Goal: Information Seeking & Learning: Find specific fact

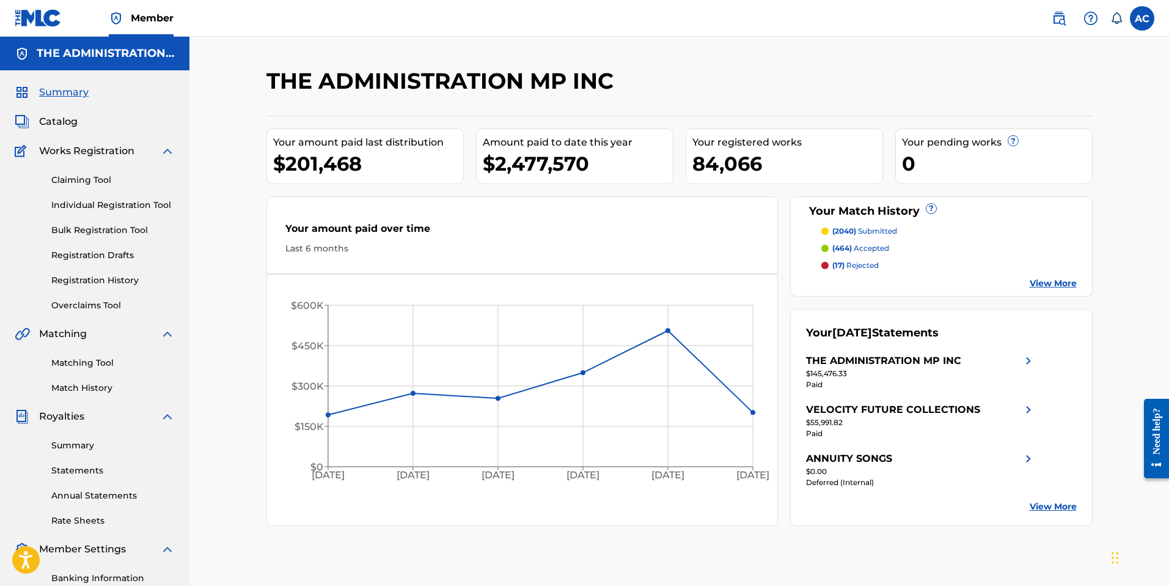
click at [58, 123] on span "Catalog" at bounding box center [58, 121] width 39 height 15
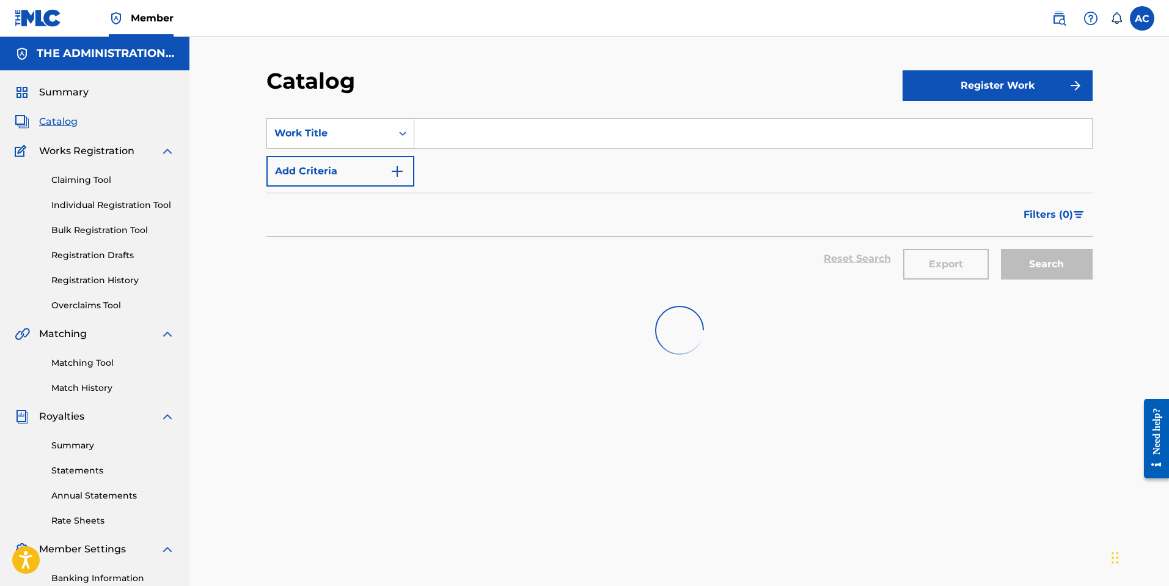
click at [387, 128] on div "Work Title" at bounding box center [329, 133] width 125 height 23
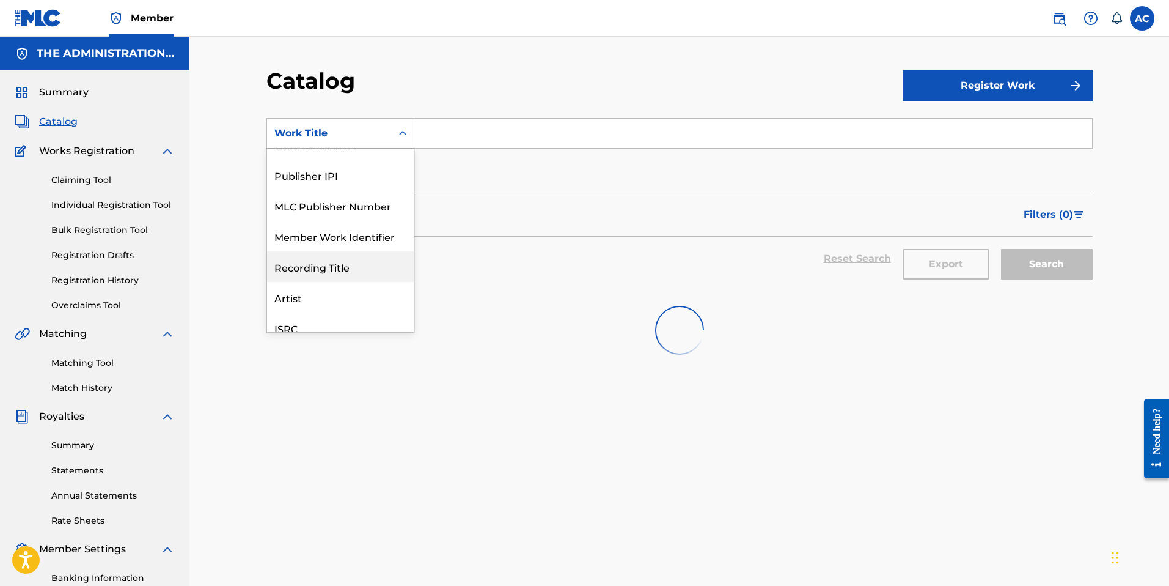
scroll to position [68, 0]
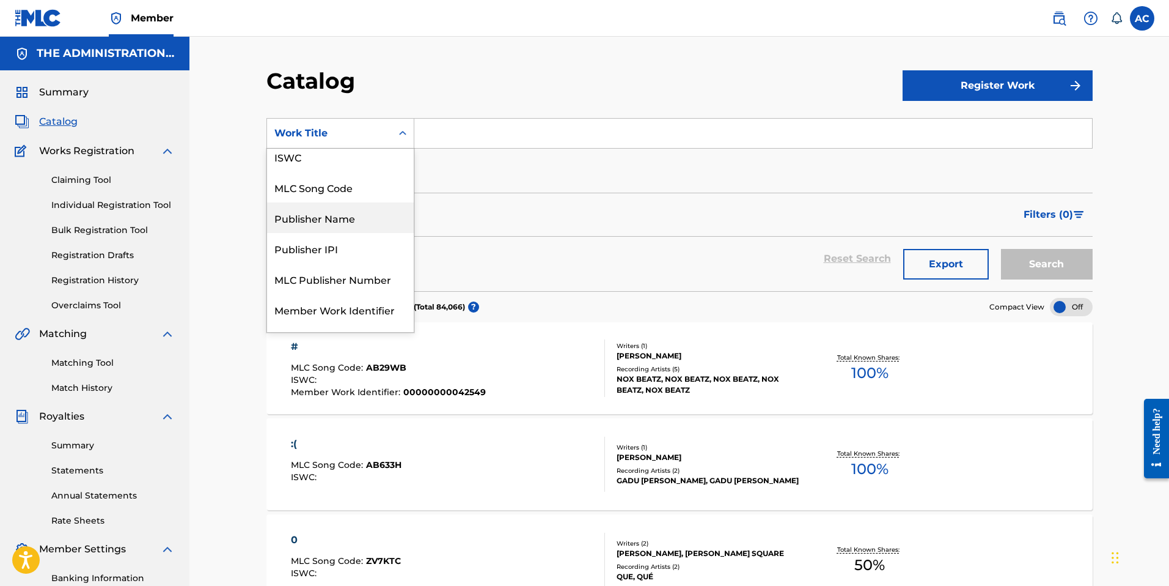
click at [345, 195] on div "MLC Song Code" at bounding box center [340, 187] width 147 height 31
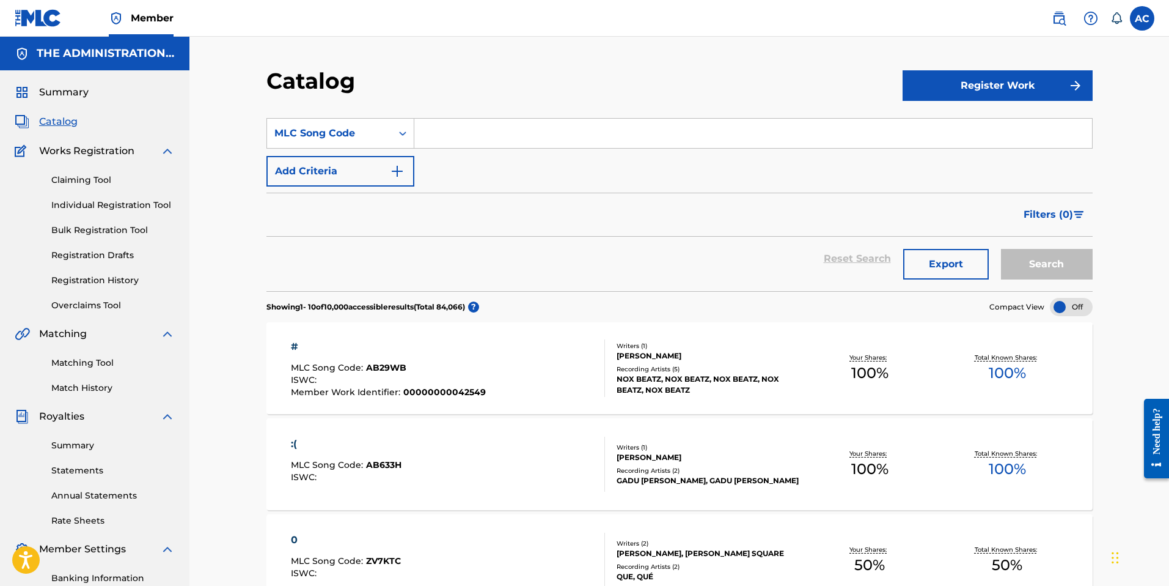
click at [421, 140] on input "Search Form" at bounding box center [753, 133] width 678 height 29
paste input "PJ6K0P"
type input "PJ6K0P"
drag, startPoint x: 1045, startPoint y: 272, endPoint x: 1034, endPoint y: 270, distance: 11.2
click at [1046, 272] on button "Search" at bounding box center [1047, 264] width 92 height 31
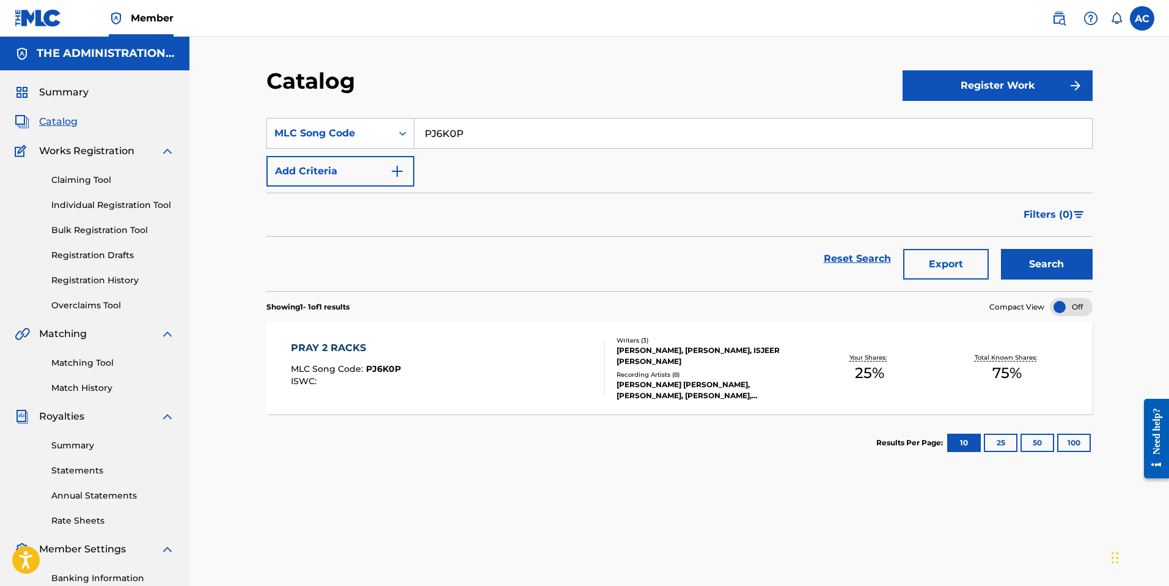
click at [357, 345] on div "PRAY 2 RACKS" at bounding box center [346, 347] width 110 height 15
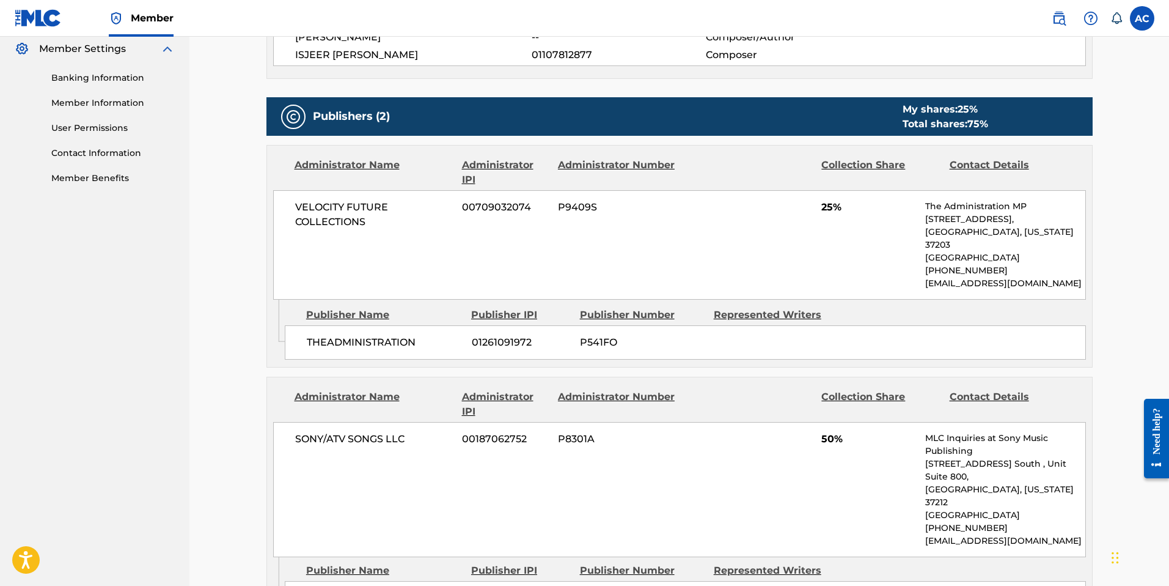
scroll to position [489, 0]
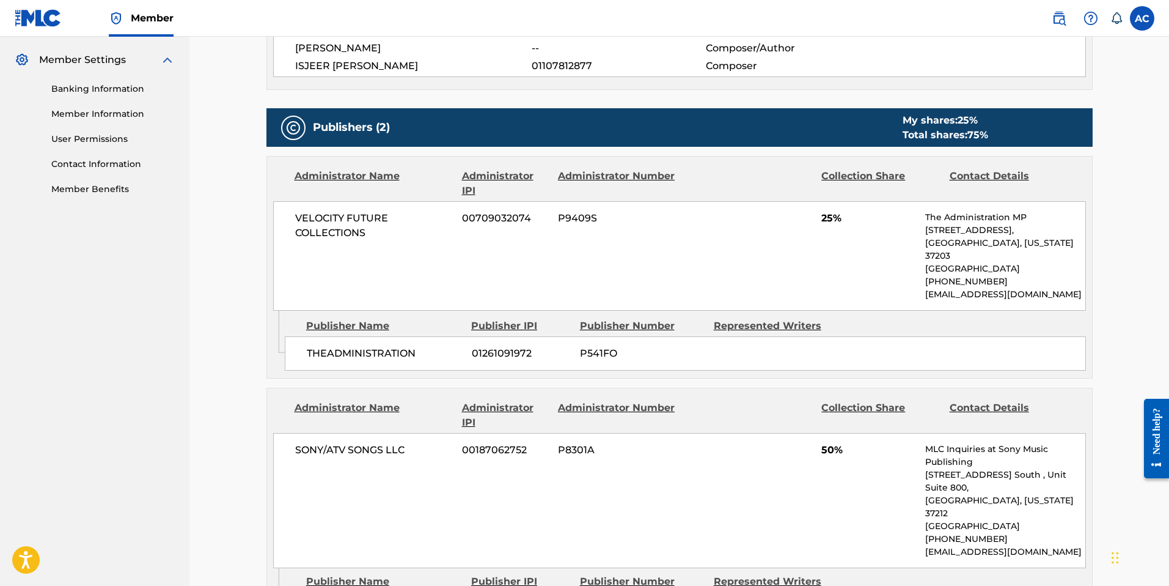
click at [311, 212] on span "VELOCITY FUTURE COLLECTIONS" at bounding box center [374, 225] width 158 height 29
drag, startPoint x: 295, startPoint y: 213, endPoint x: 394, endPoint y: 244, distance: 103.8
click at [394, 244] on div "VELOCITY FUTURE COLLECTIONS 00709032074 P9409S 25% The Administration MP [STREE…" at bounding box center [679, 255] width 813 height 109
click at [428, 244] on div "VELOCITY FUTURE COLLECTIONS 00709032074 P9409S 25% The Administration MP [STREE…" at bounding box center [679, 255] width 813 height 109
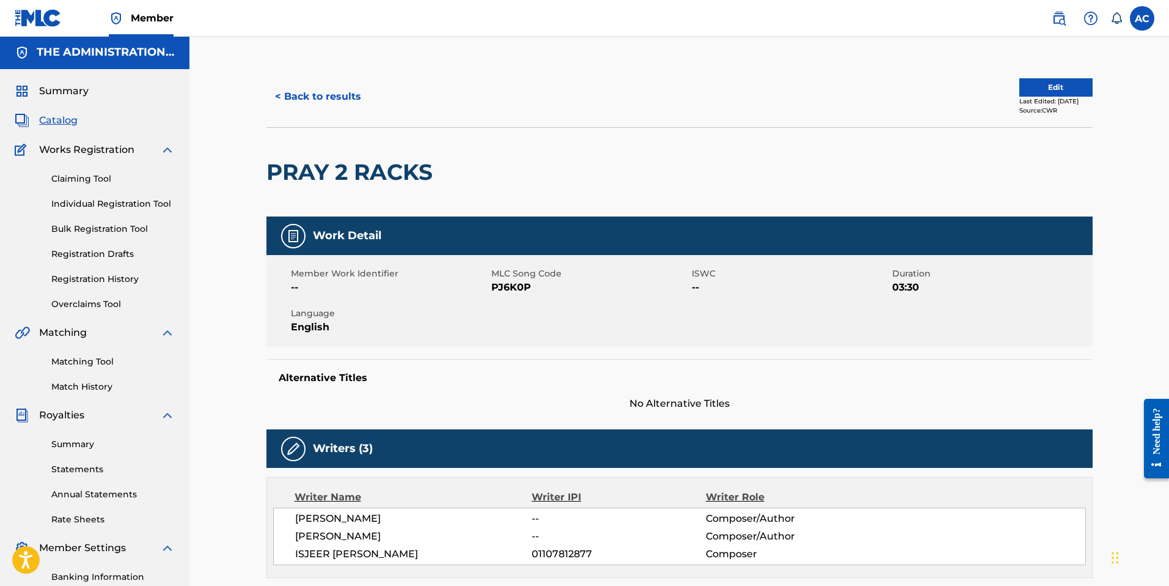
scroll to position [0, 0]
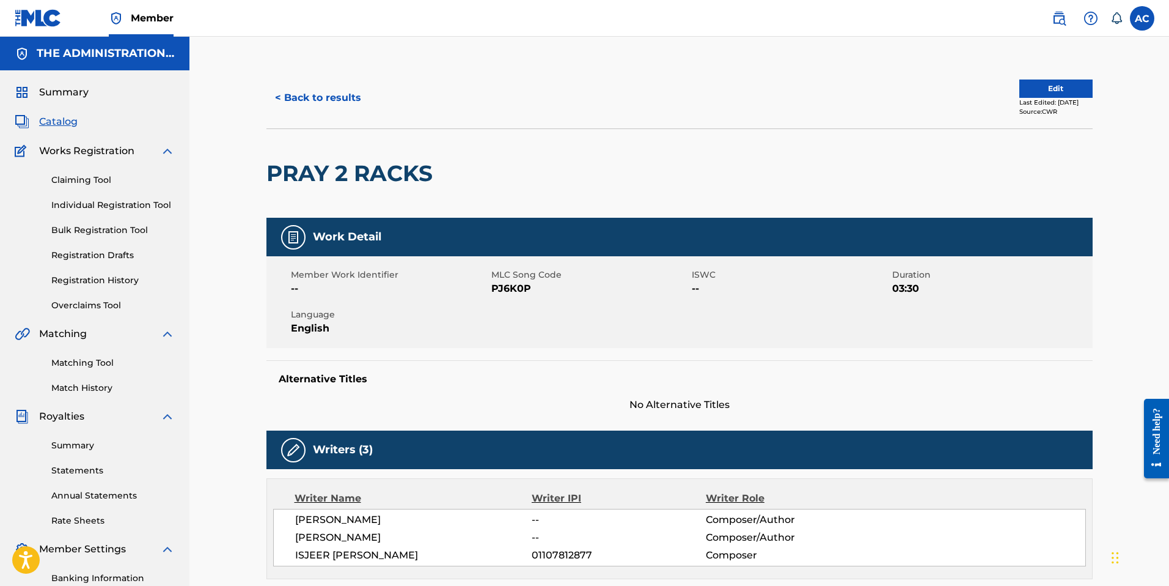
click at [332, 92] on button "< Back to results" at bounding box center [317, 98] width 103 height 31
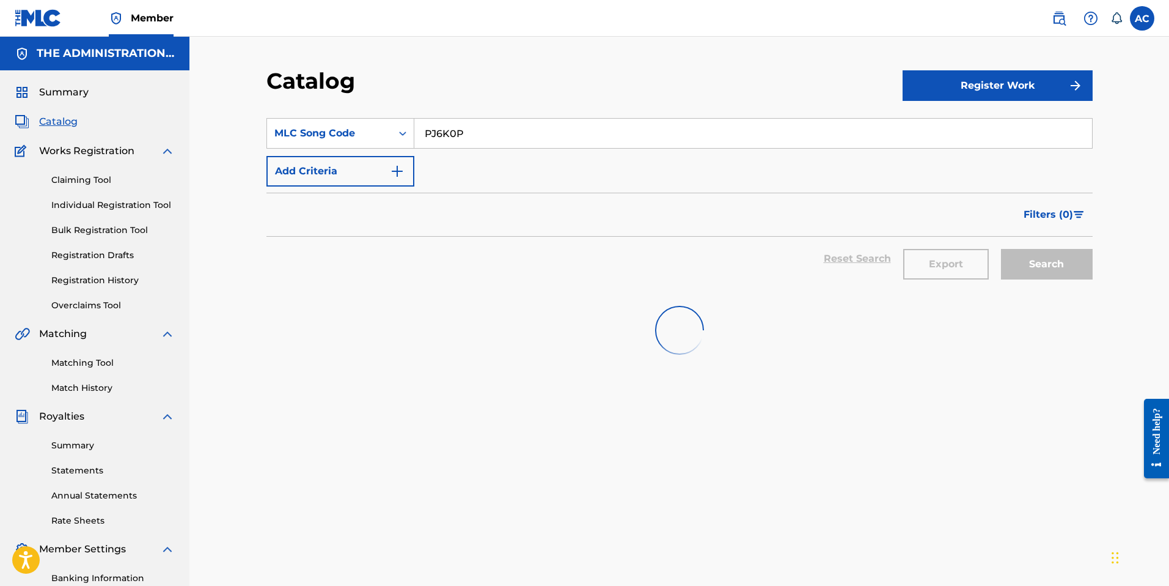
click at [433, 132] on input "PJ6K0P" at bounding box center [753, 133] width 678 height 29
paste input "AE47U2"
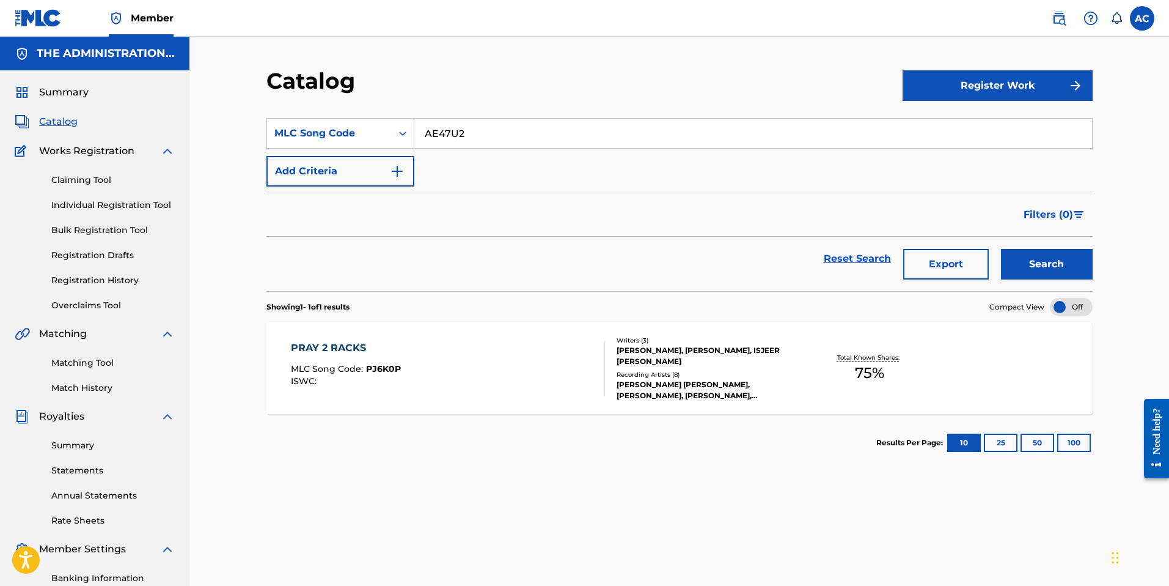
type input "AE47U2"
click at [1059, 260] on button "Search" at bounding box center [1047, 264] width 92 height 31
click at [442, 342] on div "ANGELS ON MY SHOULDER" at bounding box center [386, 346] width 191 height 15
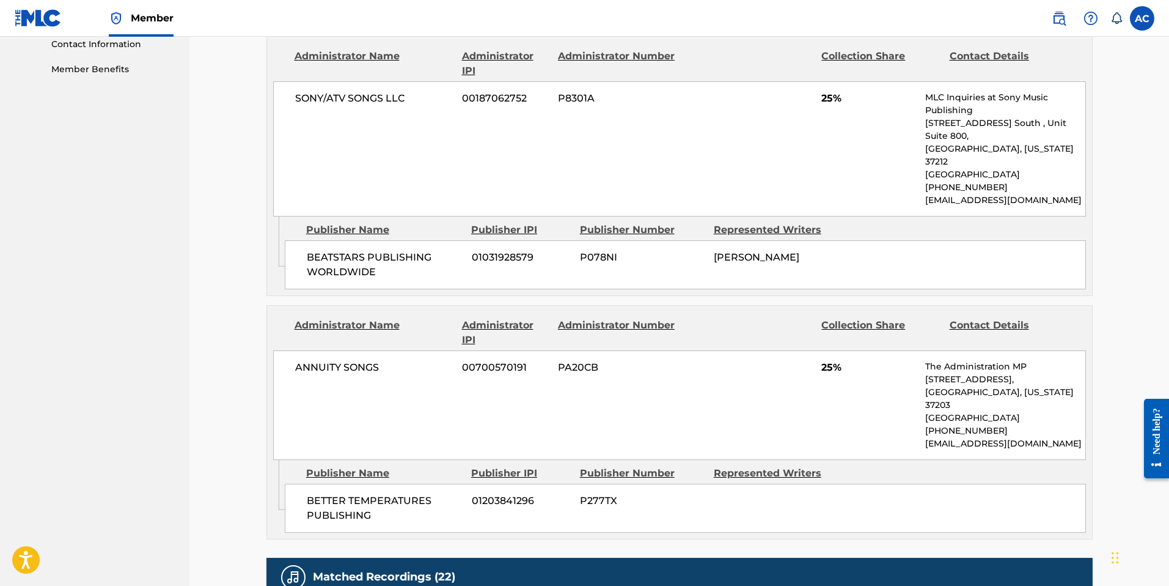
scroll to position [618, 0]
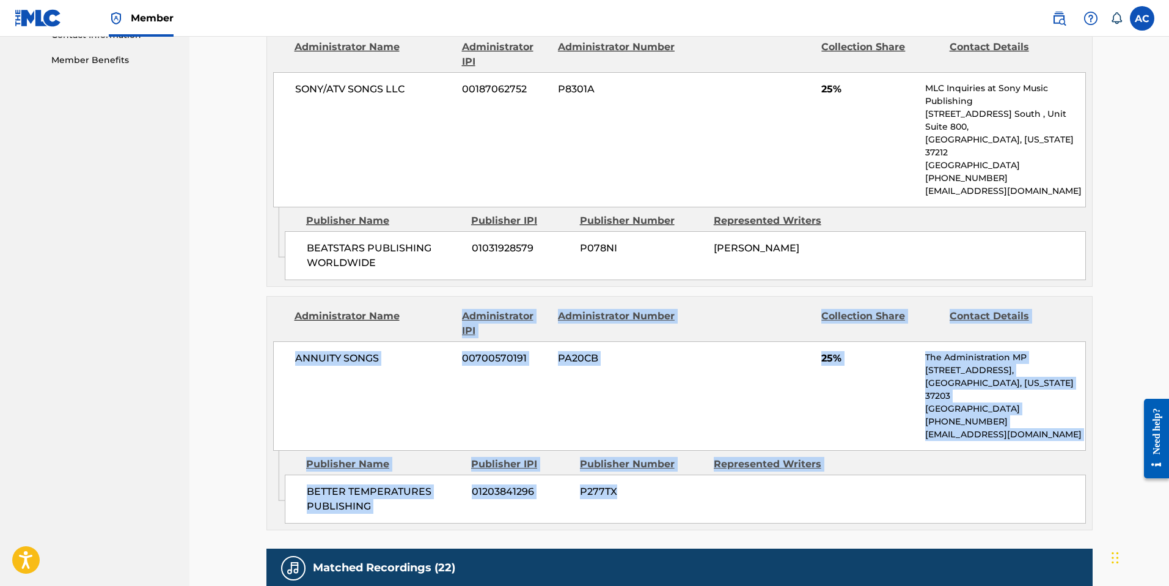
drag, startPoint x: 519, startPoint y: 457, endPoint x: 333, endPoint y: 306, distance: 239.0
click at [330, 308] on div "Administrator Name Administrator IPI Administrator Number Collection Share Cont…" at bounding box center [679, 413] width 826 height 234
click at [535, 345] on div "ANNUITY SONGS 00700570191 PA20CB 25% The Administration MP [STREET_ADDRESS][US_…" at bounding box center [679, 395] width 813 height 109
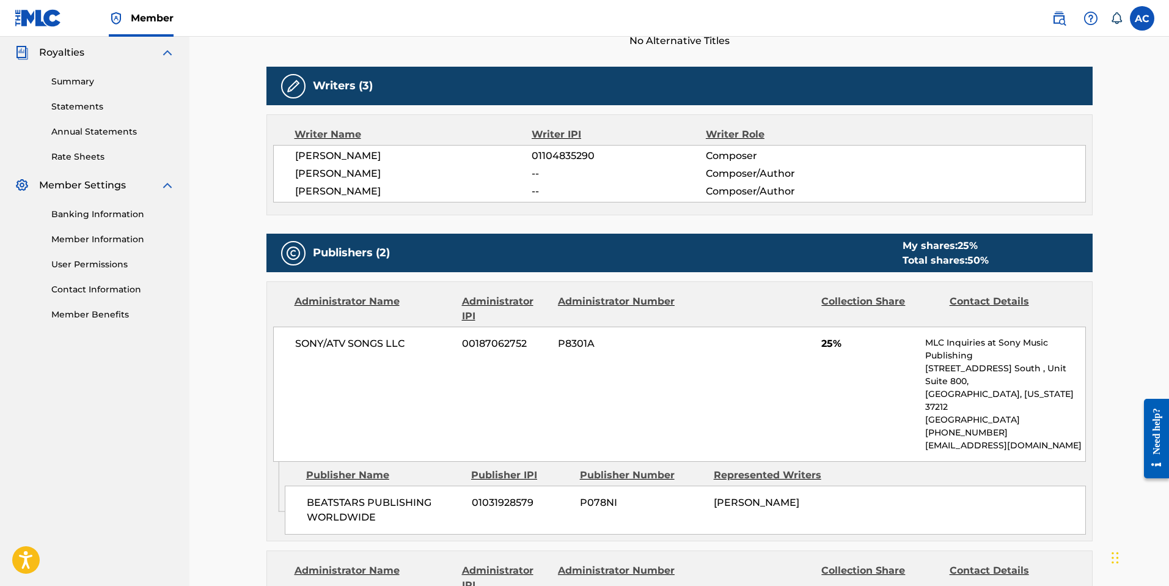
scroll to position [0, 0]
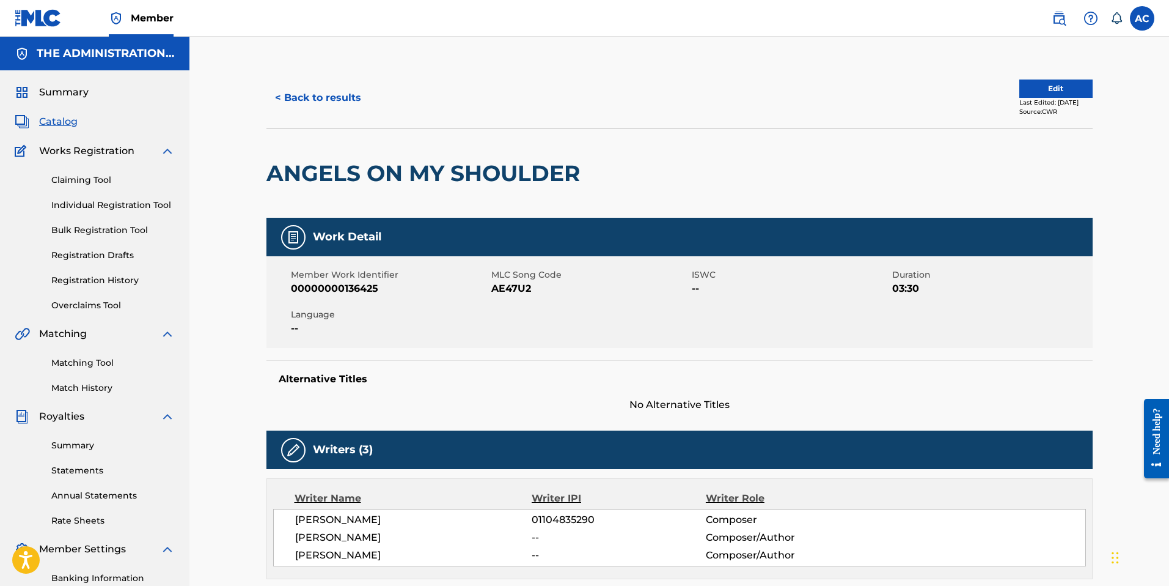
click at [332, 104] on button "< Back to results" at bounding box center [317, 98] width 103 height 31
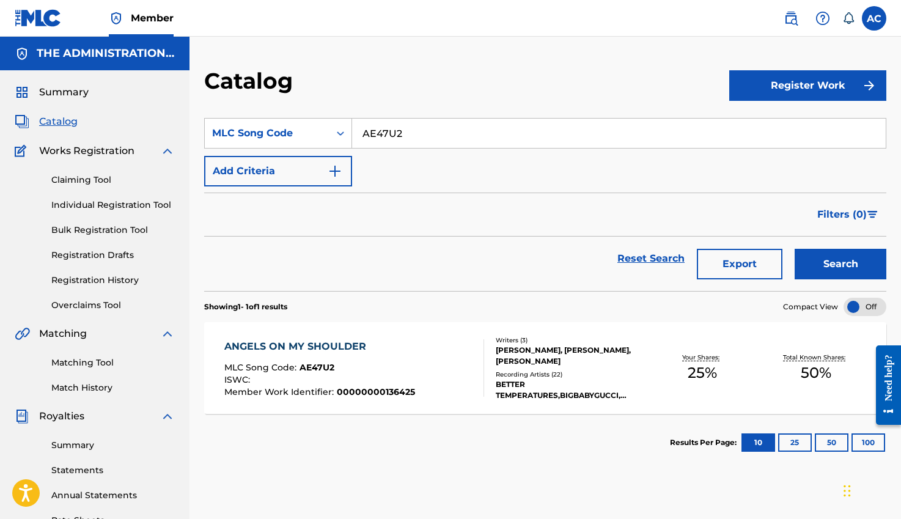
click at [374, 128] on input "AE47U2" at bounding box center [619, 133] width 534 height 29
paste input "PF5JUO"
type input "PF5JUO"
click at [817, 270] on button "Search" at bounding box center [841, 264] width 92 height 31
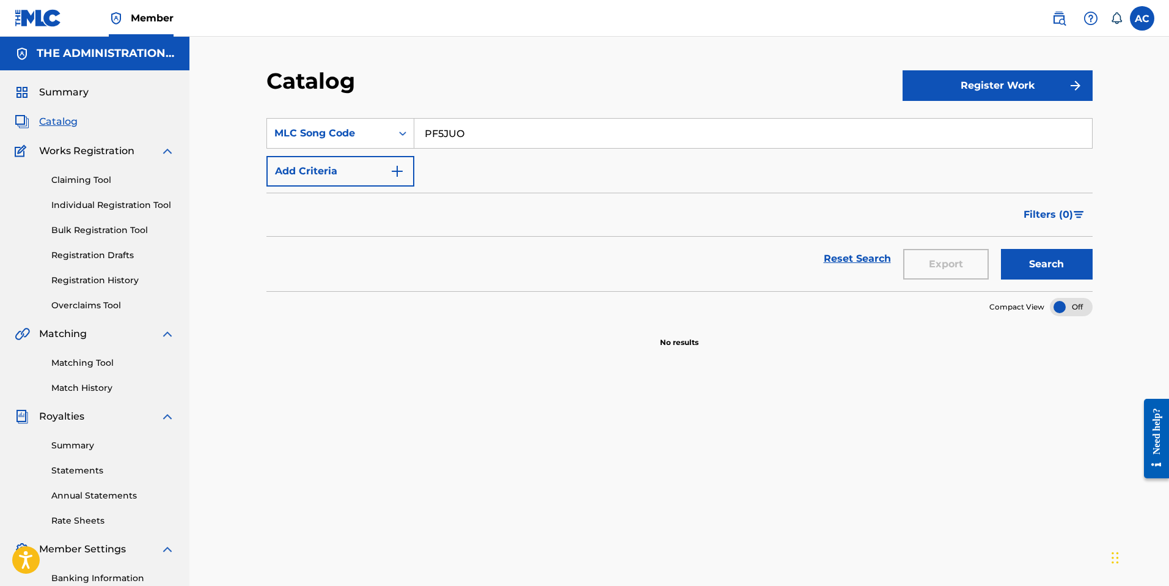
click at [75, 180] on link "Claiming Tool" at bounding box center [112, 180] width 123 height 13
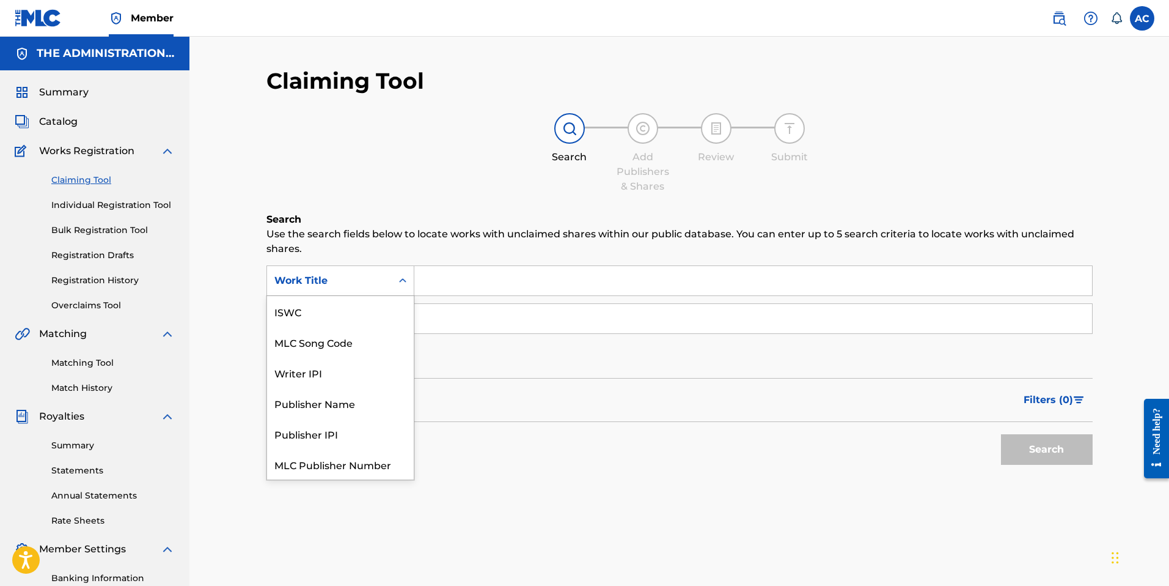
click at [393, 290] on div "Search Form" at bounding box center [403, 281] width 22 height 22
click at [375, 325] on div "MLC Song Code" at bounding box center [340, 311] width 147 height 31
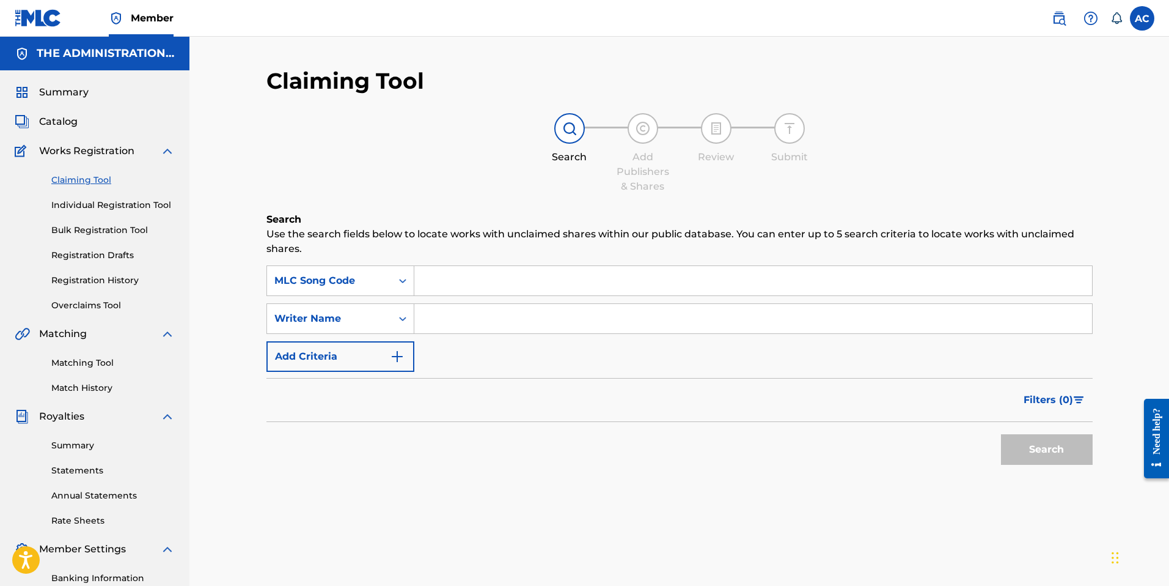
click at [435, 285] on input "Search Form" at bounding box center [753, 280] width 678 height 29
paste input "PF5JUO"
type input "PF5JUO"
click at [1038, 443] on button "Search" at bounding box center [1047, 449] width 92 height 31
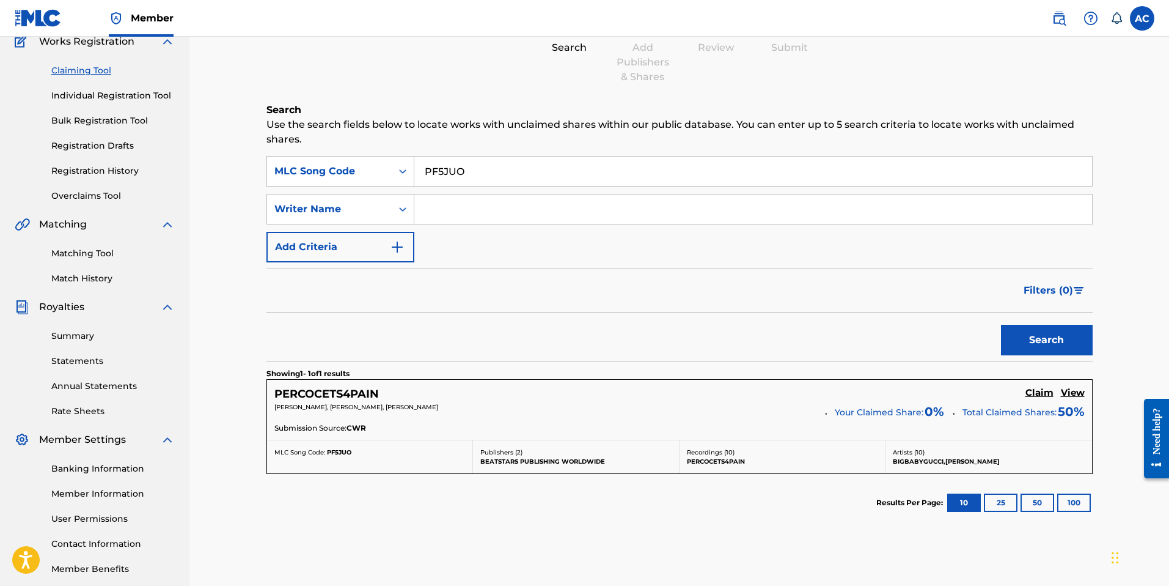
scroll to position [110, 0]
click at [329, 381] on div "PERCOCETS4PAIN Claim View [PERSON_NAME], [PERSON_NAME], [PERSON_NAME] Your Clai…" at bounding box center [679, 409] width 825 height 60
click at [328, 386] on h5 "PERCOCETS4PAIN" at bounding box center [326, 393] width 105 height 14
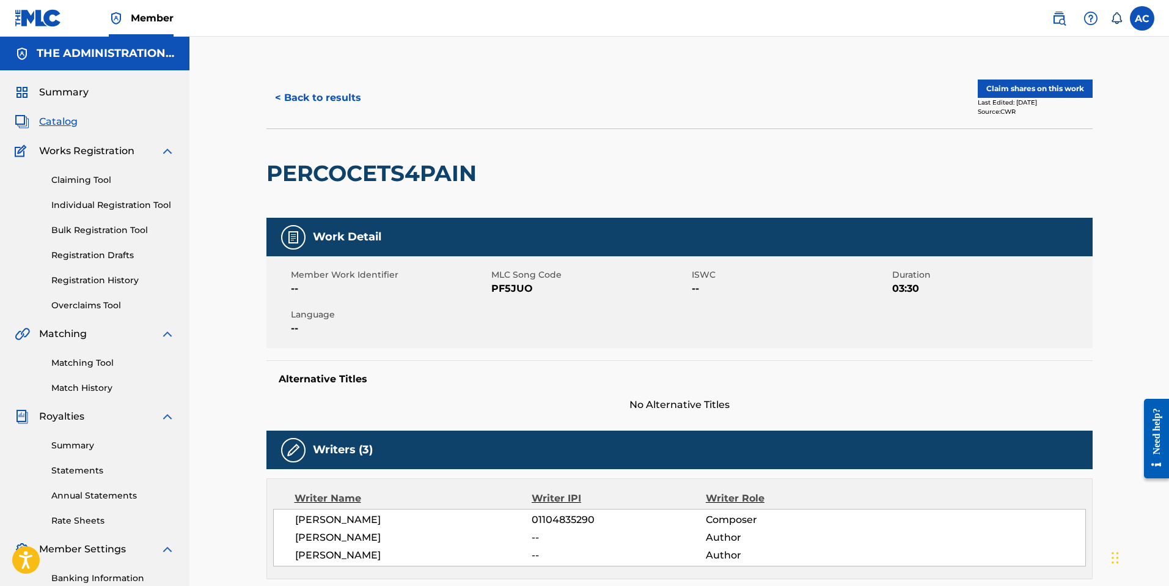
click at [341, 99] on button "< Back to results" at bounding box center [317, 98] width 103 height 31
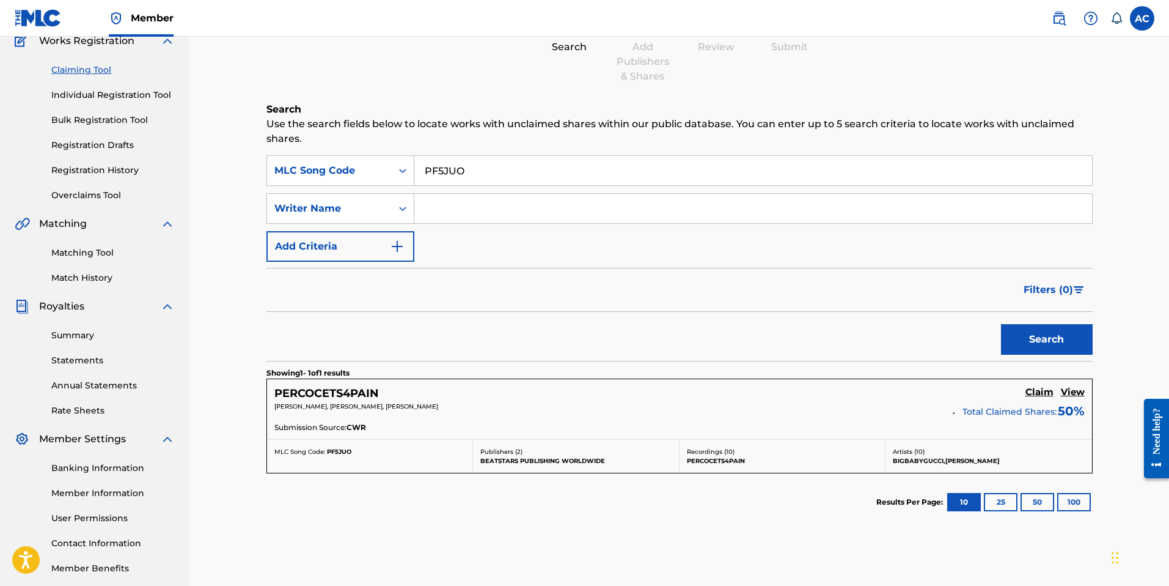
click at [446, 170] on input "PF5JUO" at bounding box center [753, 170] width 678 height 29
paste input "RO5ZPZ"
type input "RO5ZPZ"
click at [1028, 339] on button "Search" at bounding box center [1047, 339] width 92 height 31
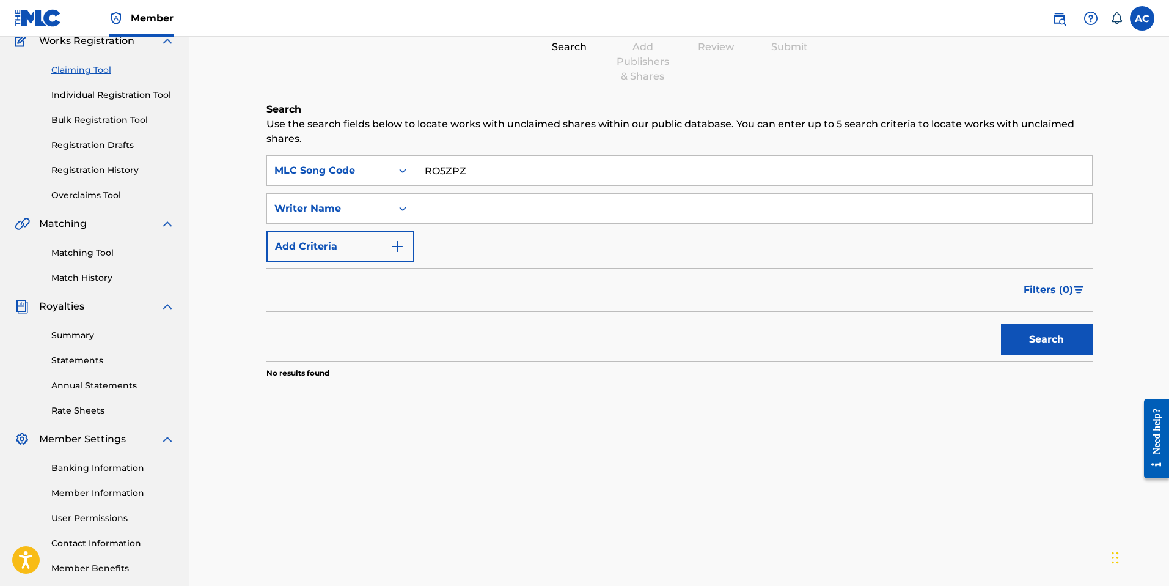
click at [136, 92] on link "Individual Registration Tool" at bounding box center [112, 95] width 123 height 13
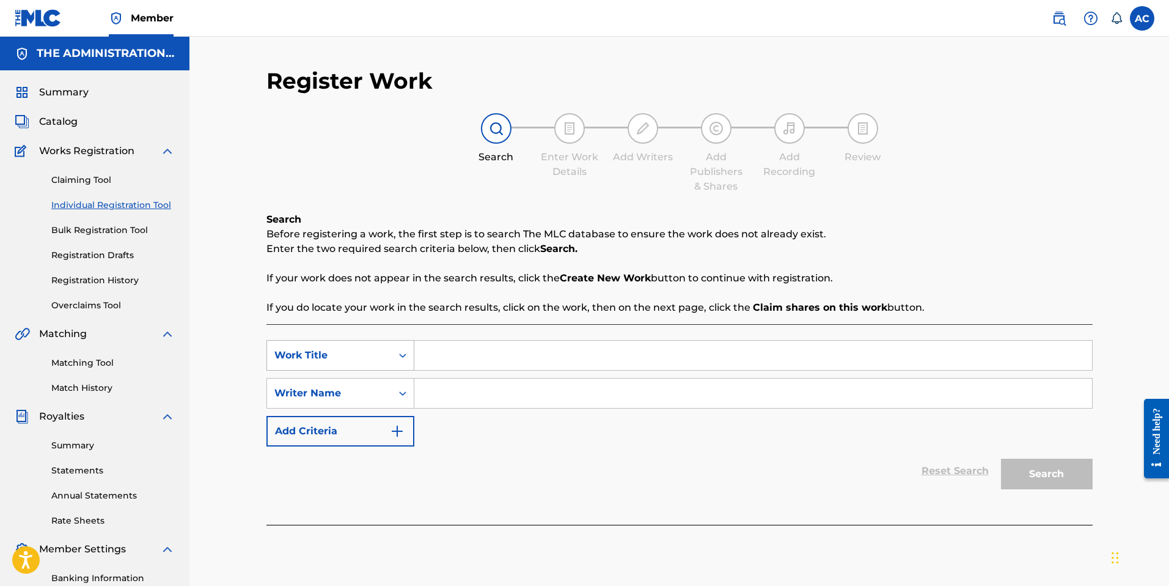
click at [347, 337] on div "SearchWithCriteria866cdd16-210f-463f-ad2f-24ec57cd3e6f Work Title SearchWithCri…" at bounding box center [679, 424] width 826 height 200
click at [341, 359] on div "Work Title" at bounding box center [329, 355] width 110 height 15
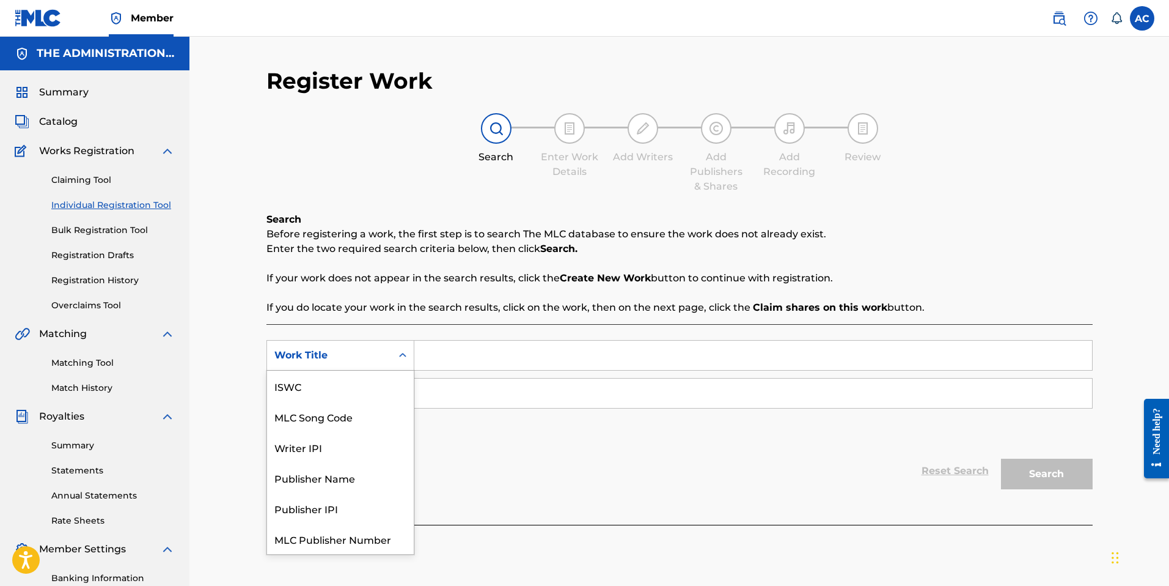
scroll to position [31, 0]
click at [326, 376] on div "MLC Song Code" at bounding box center [340, 385] width 147 height 31
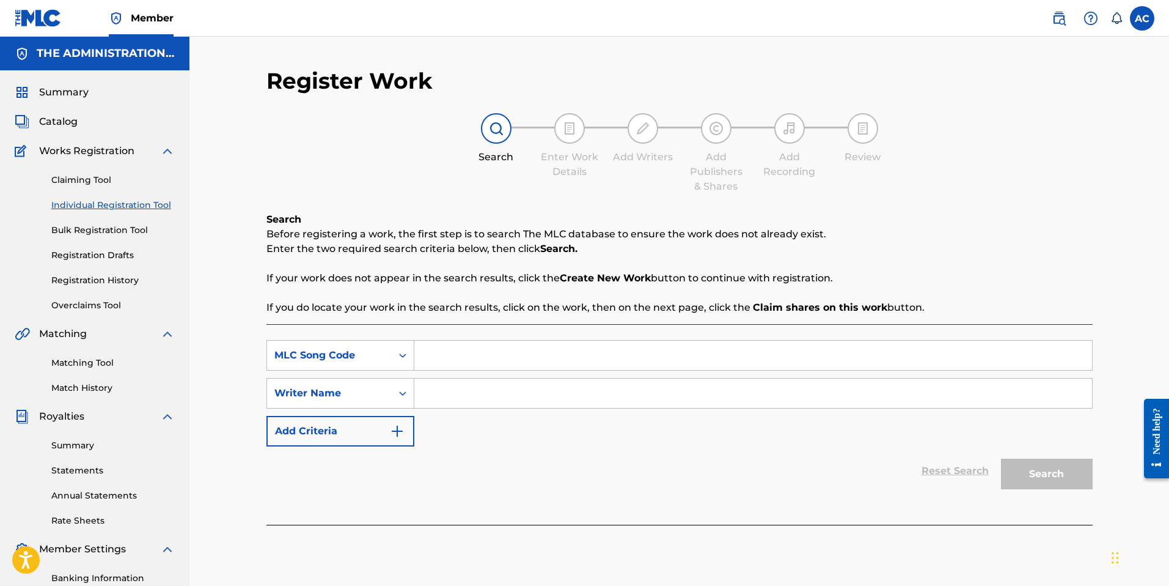
click at [442, 352] on input "Search Form" at bounding box center [753, 354] width 678 height 29
click at [70, 123] on span "Catalog" at bounding box center [58, 121] width 39 height 15
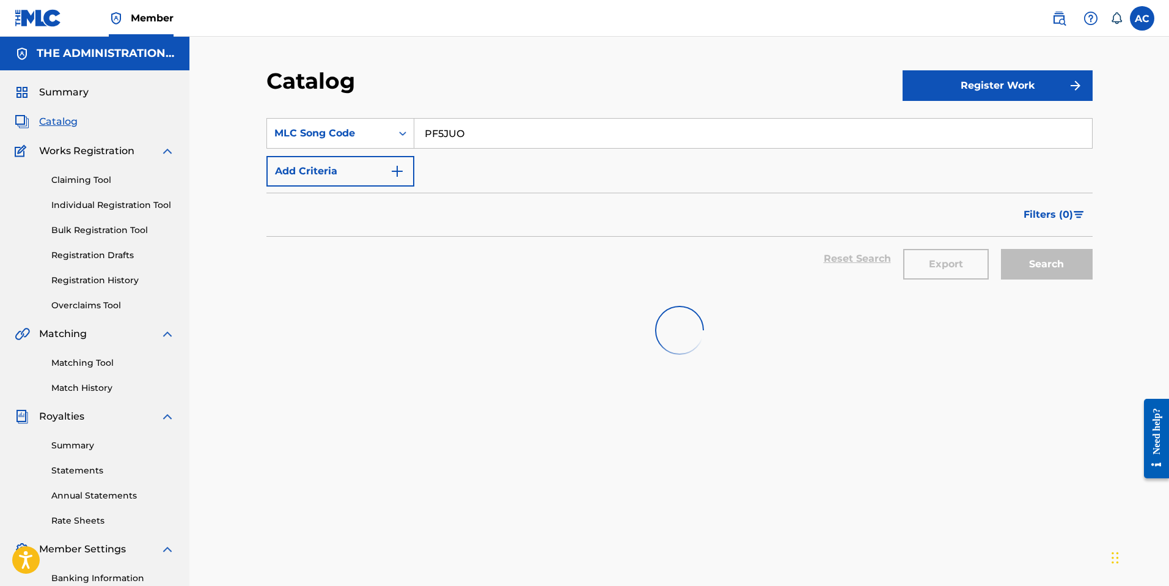
click at [439, 140] on input "PF5JUO" at bounding box center [753, 133] width 678 height 29
paste input "RO5ZPZ"
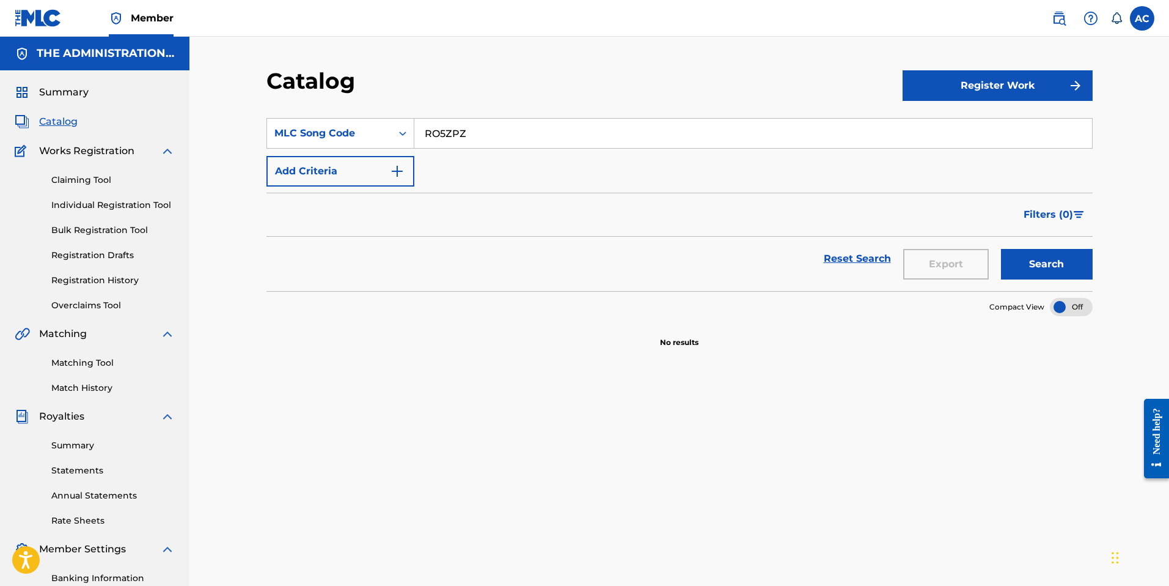
type input "RO5ZPZ"
click at [1037, 272] on button "Search" at bounding box center [1047, 264] width 92 height 31
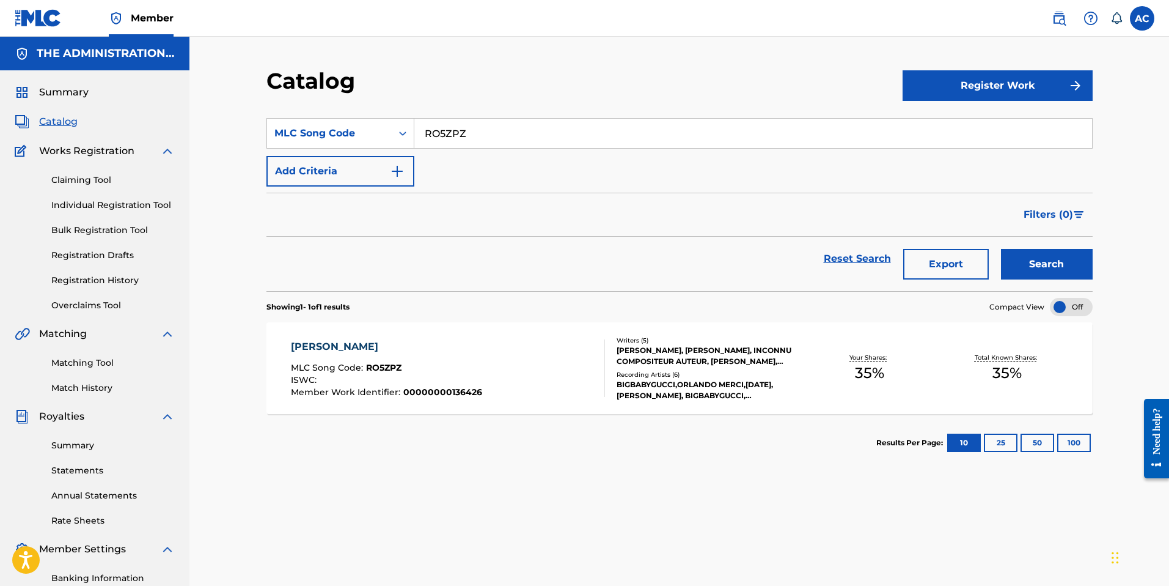
click at [301, 344] on div "[PERSON_NAME]" at bounding box center [386, 346] width 191 height 15
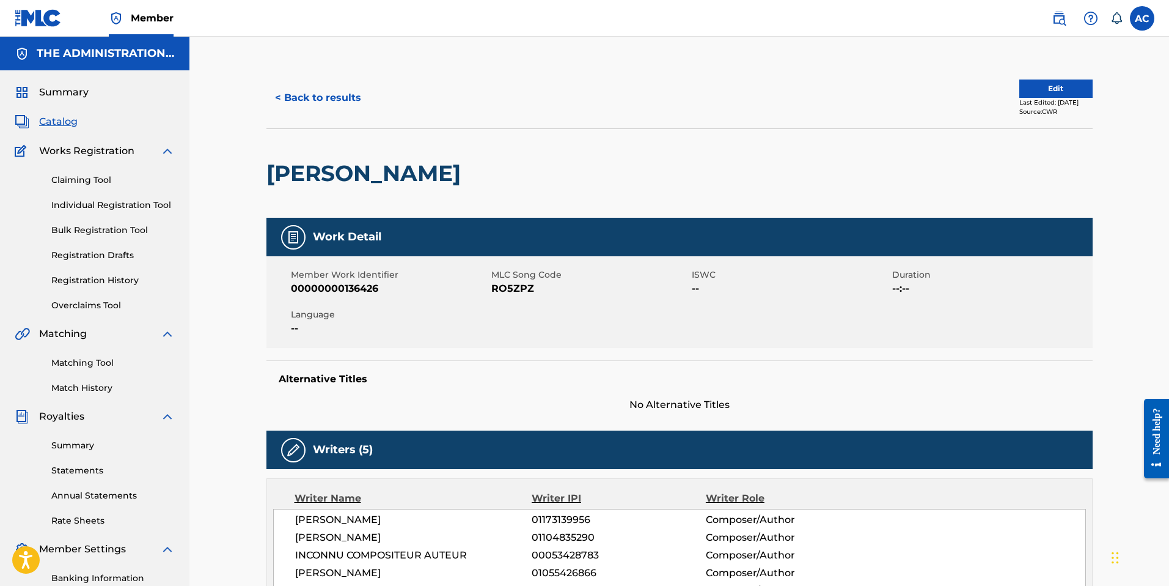
click at [305, 91] on button "< Back to results" at bounding box center [317, 98] width 103 height 31
